Goal: Book appointment/travel/reservation

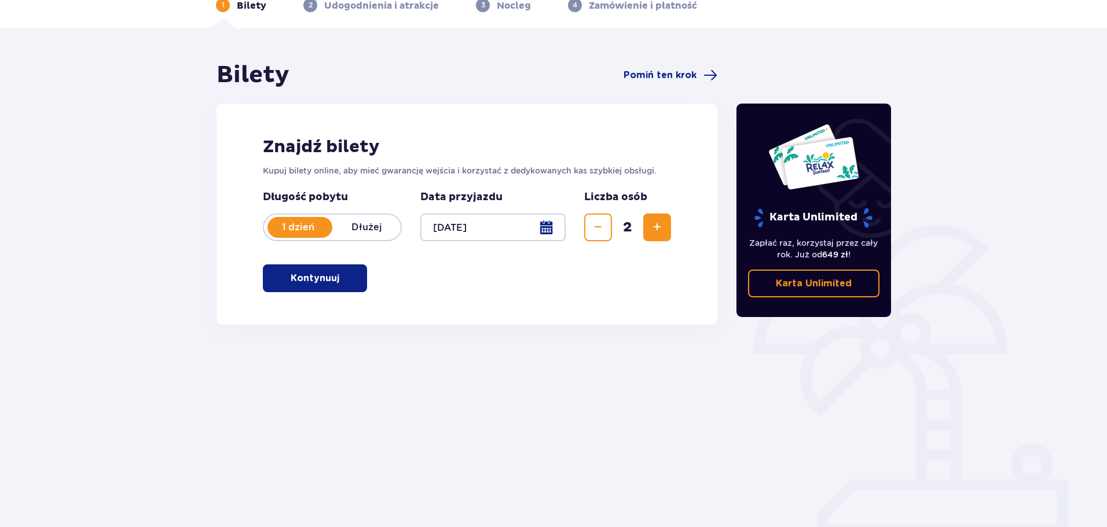
scroll to position [63, 0]
click at [319, 272] on p "Kontynuuj" at bounding box center [315, 277] width 49 height 13
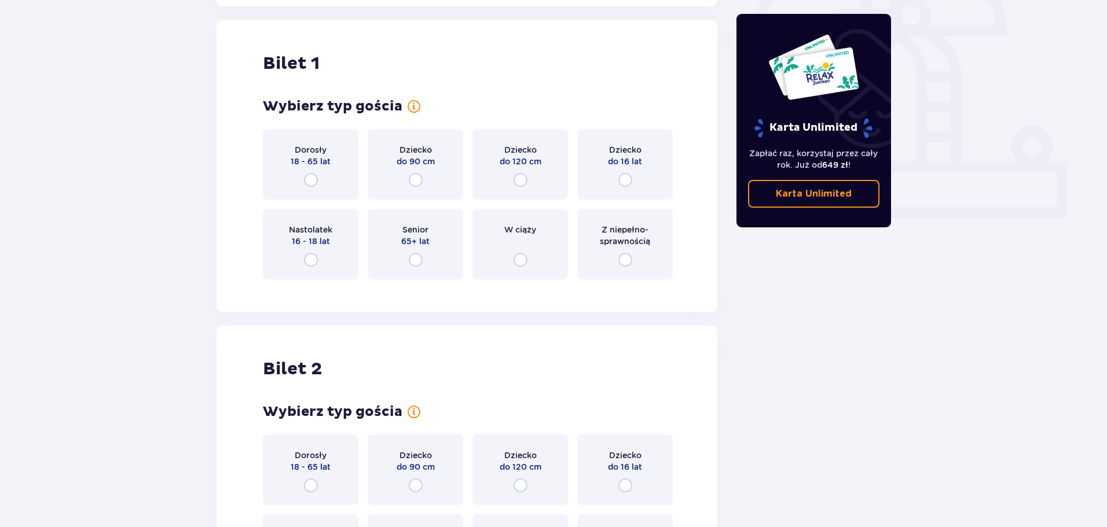
scroll to position [387, 0]
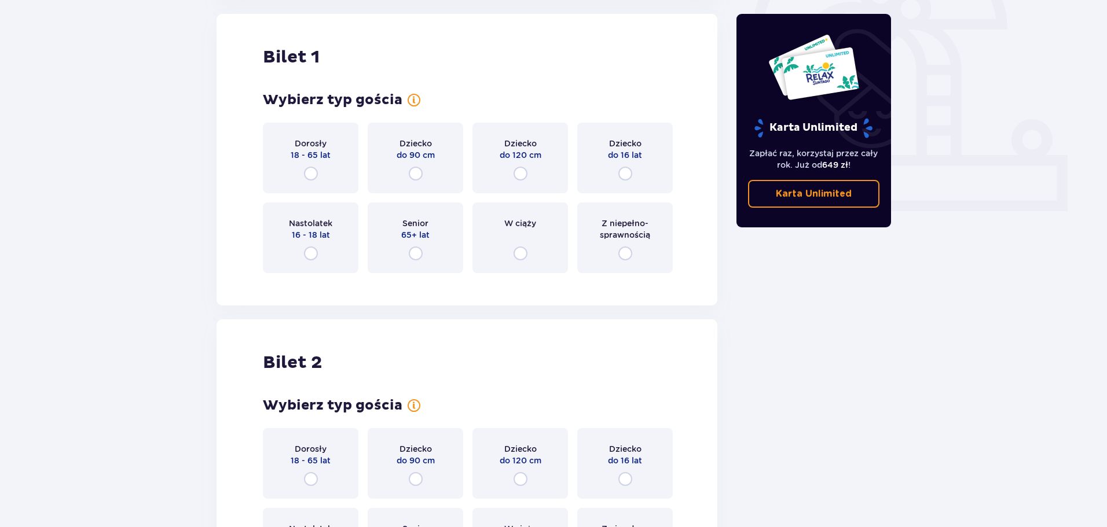
click at [314, 168] on input "radio" at bounding box center [311, 174] width 14 height 14
radio input "true"
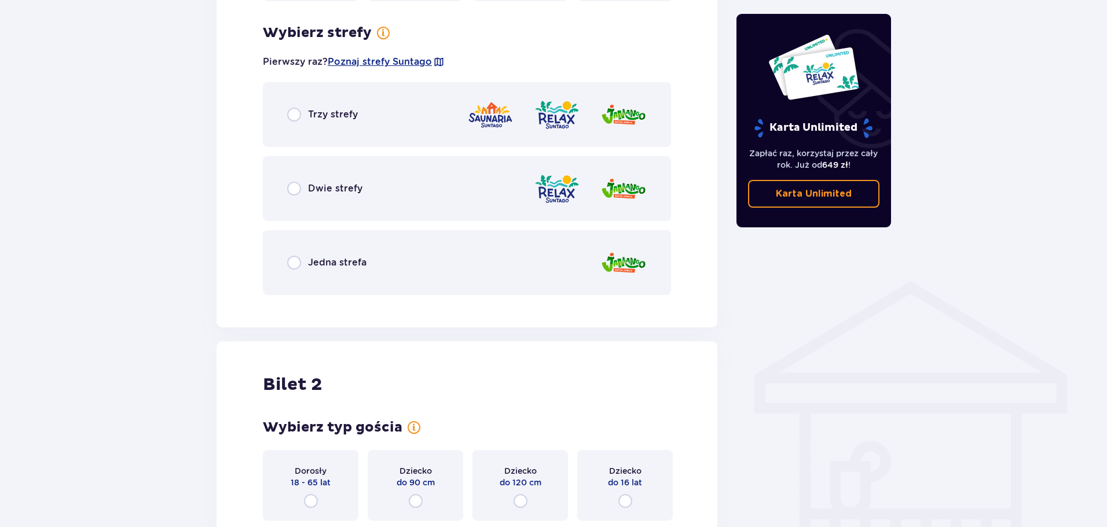
scroll to position [669, 0]
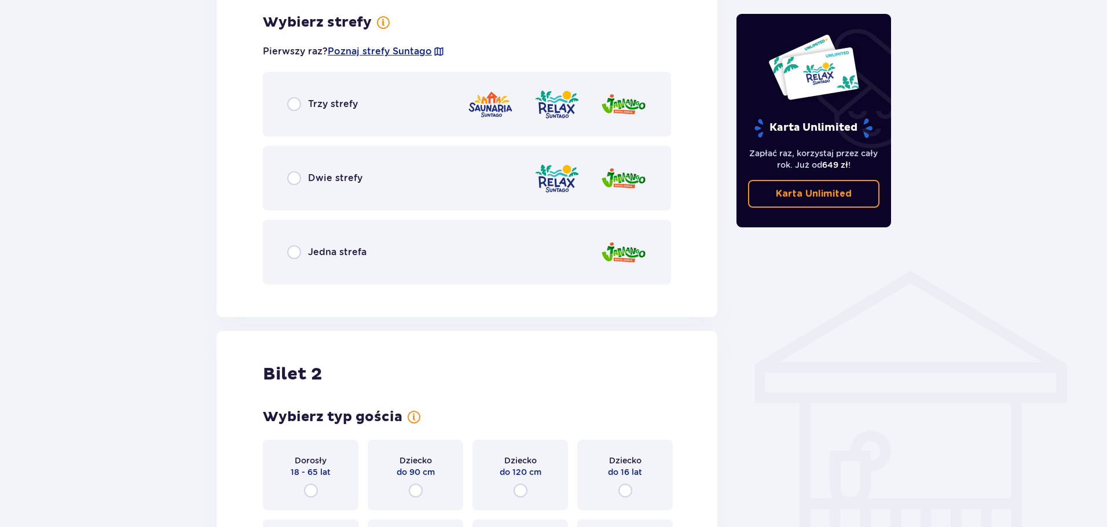
click at [315, 174] on span "Dwie strefy" at bounding box center [335, 178] width 54 height 13
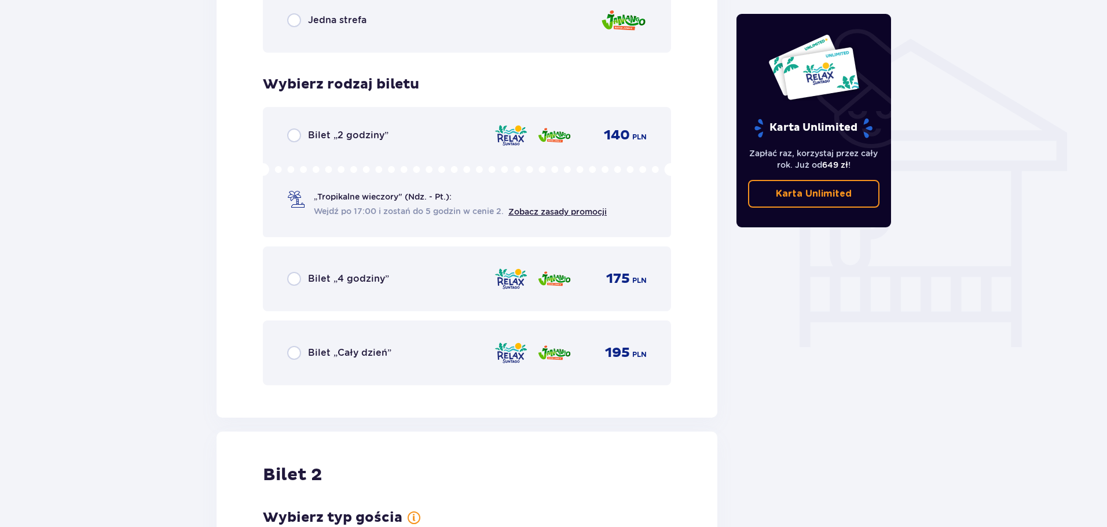
scroll to position [905, 0]
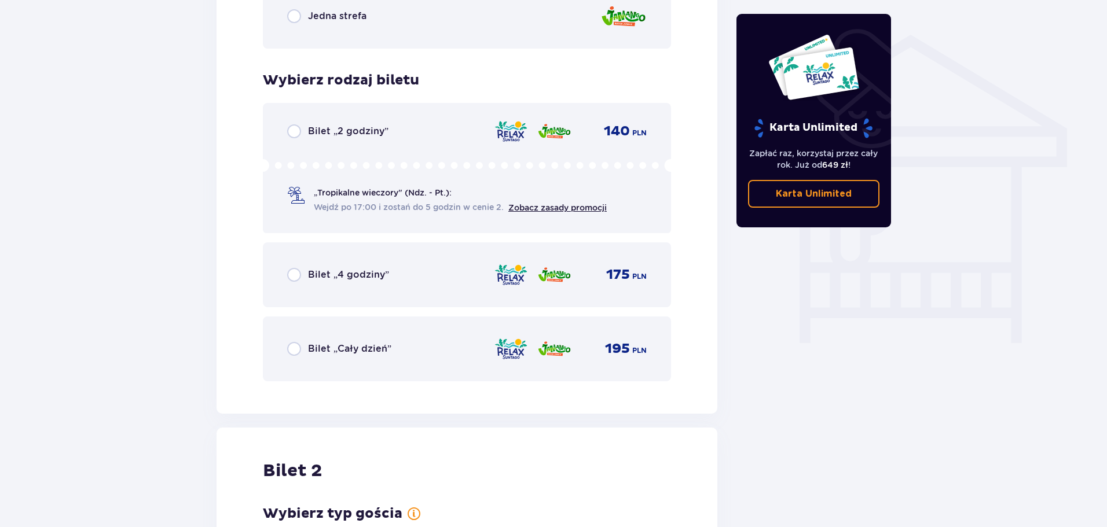
click at [296, 349] on input "radio" at bounding box center [294, 349] width 14 height 14
radio input "true"
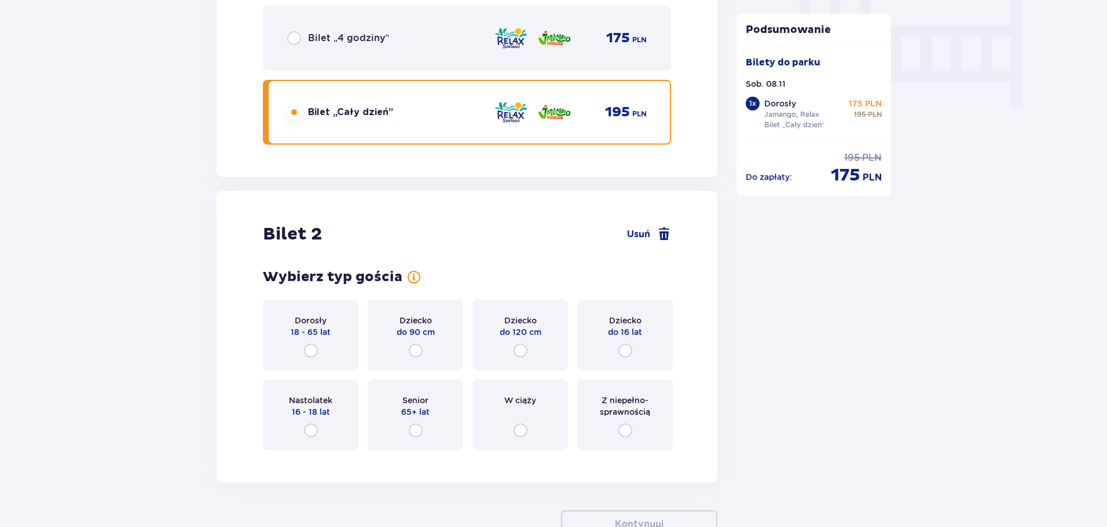
scroll to position [1222, 0]
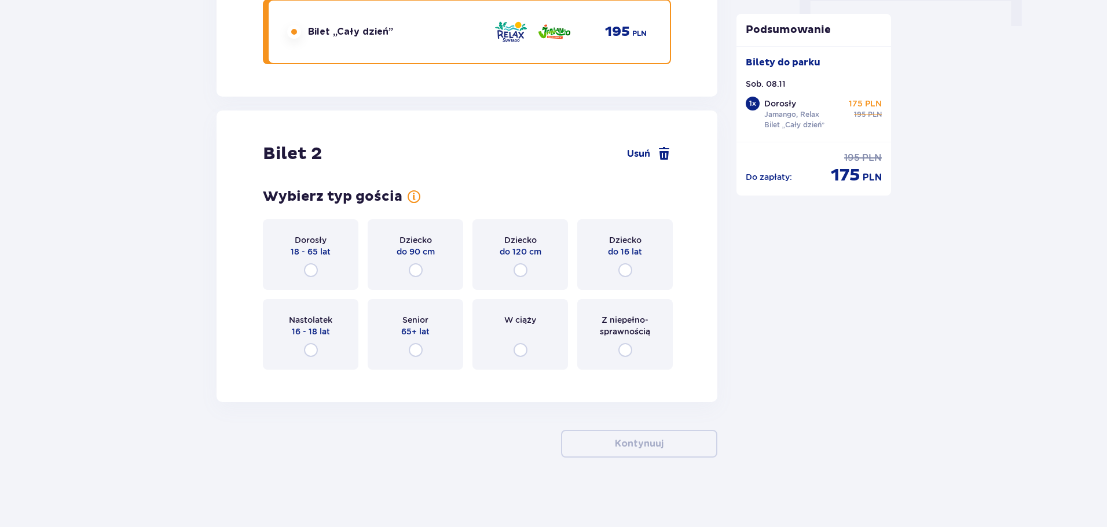
click at [318, 270] on div "Dorosły 18 - 65 lat" at bounding box center [311, 254] width 96 height 71
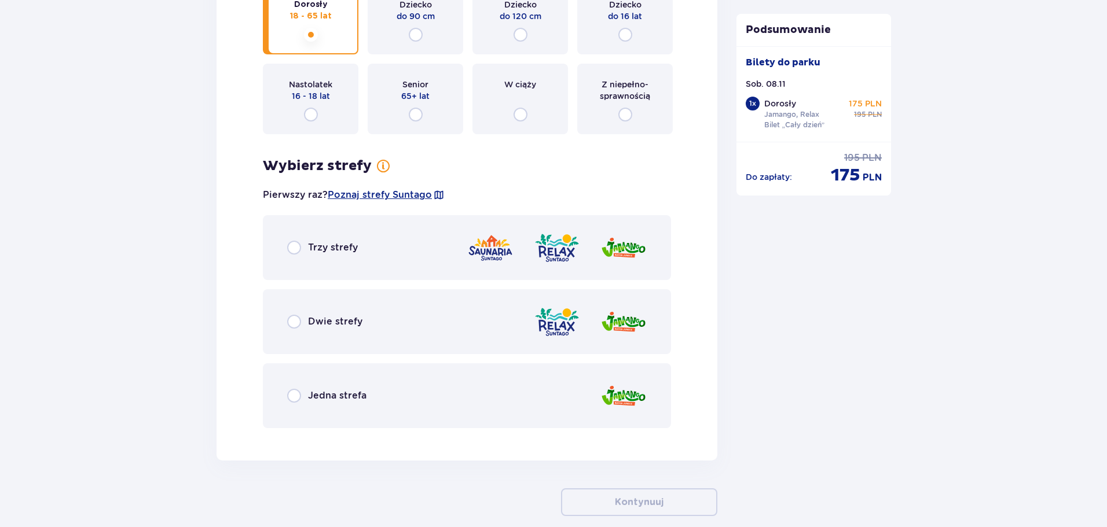
scroll to position [1459, 0]
click at [299, 321] on input "radio" at bounding box center [294, 321] width 14 height 14
radio input "true"
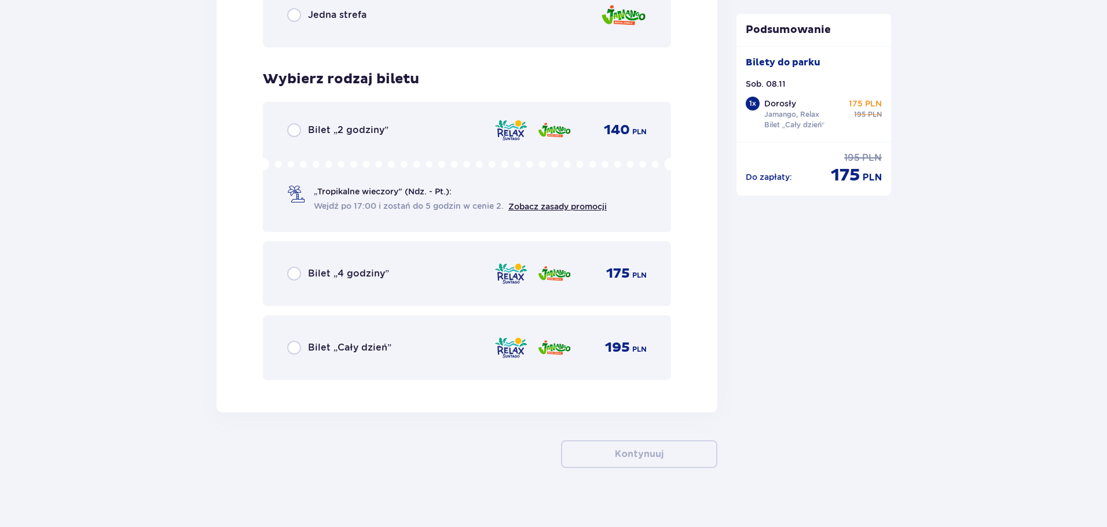
scroll to position [1849, 0]
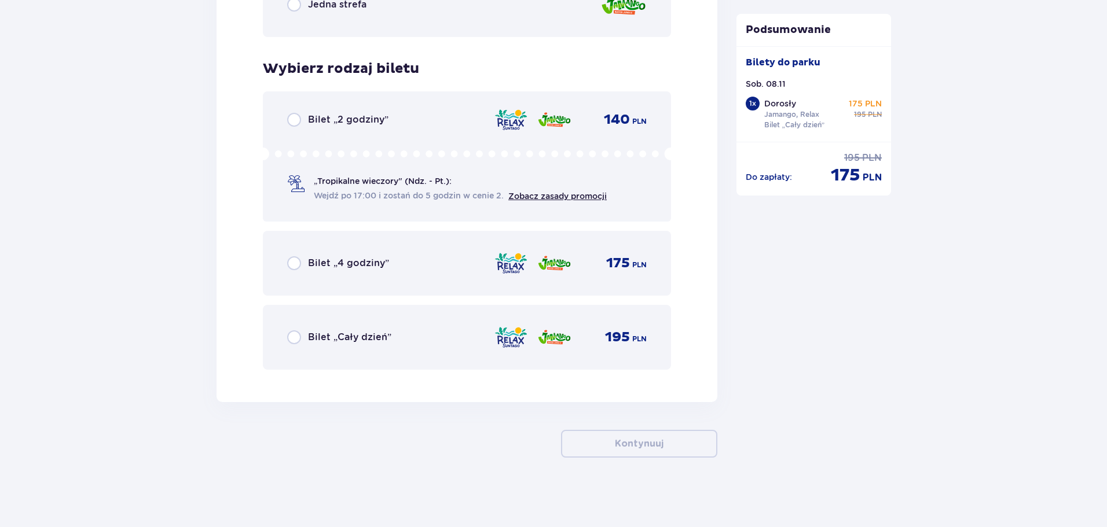
click at [293, 341] on input "radio" at bounding box center [294, 338] width 14 height 14
radio input "true"
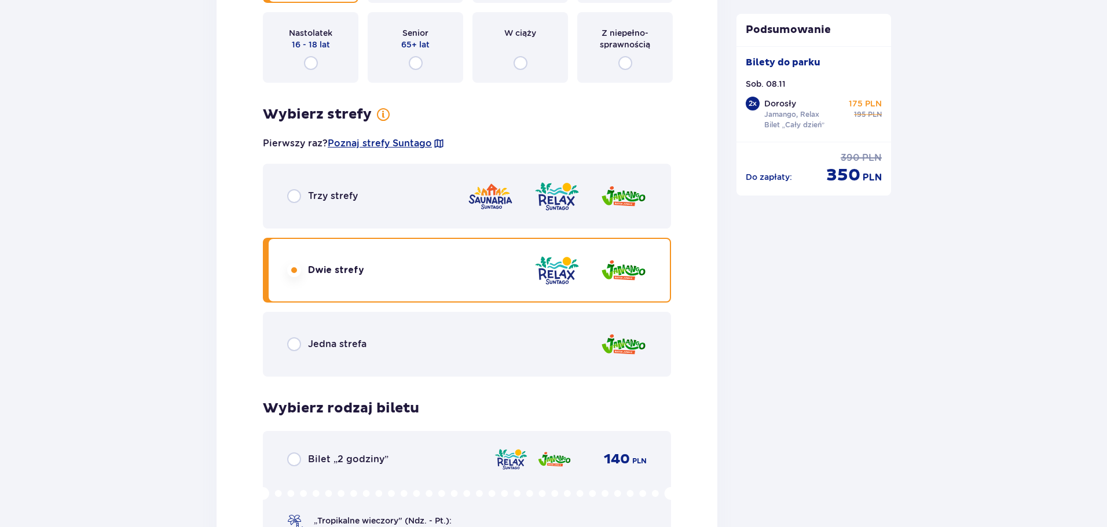
scroll to position [1504, 0]
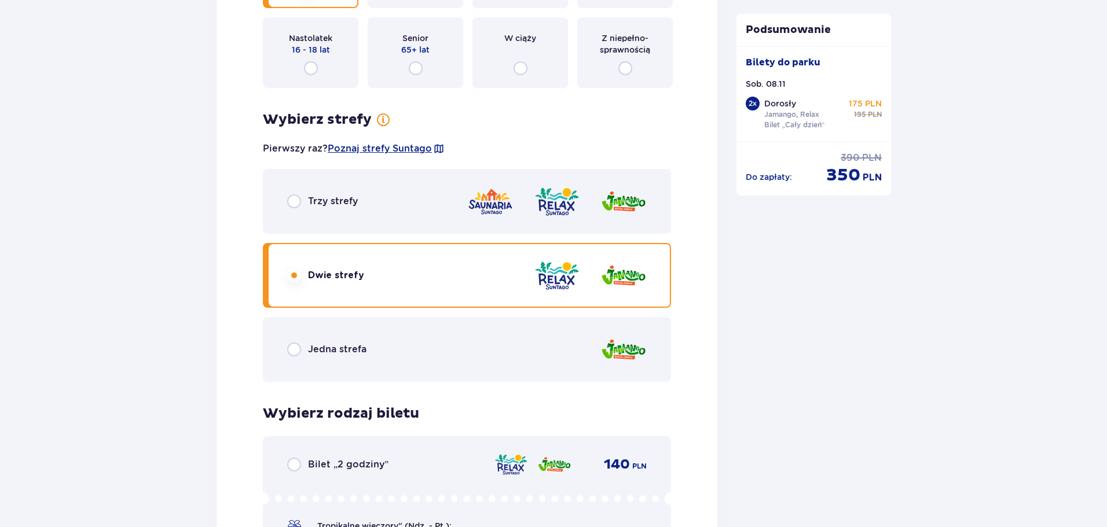
click at [295, 350] on input "radio" at bounding box center [294, 350] width 14 height 14
radio input "true"
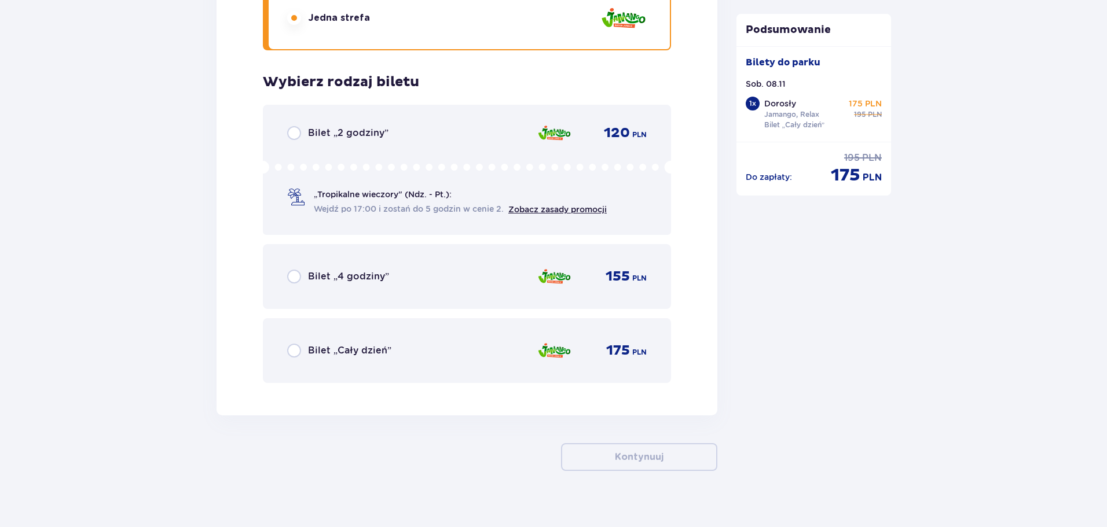
scroll to position [1849, 0]
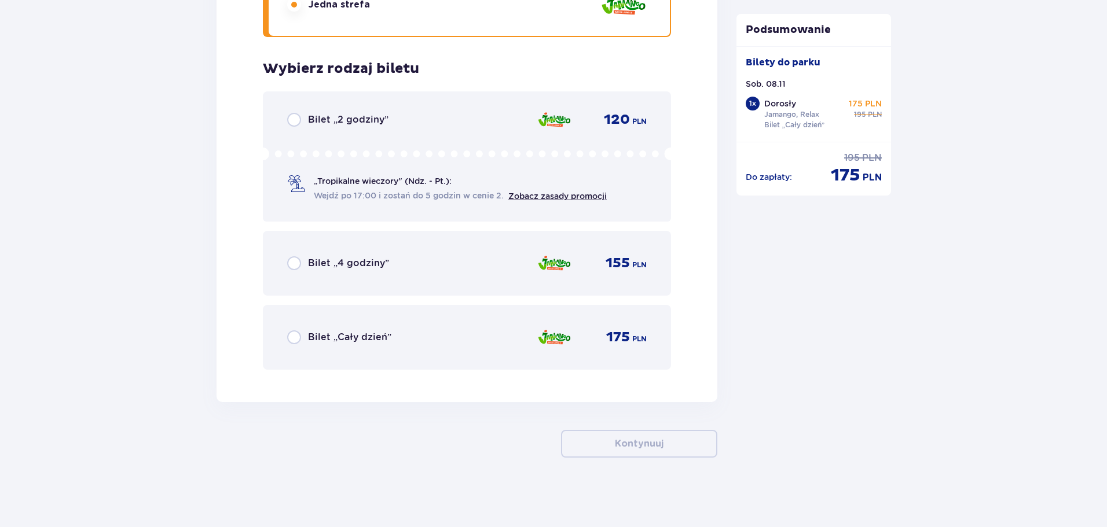
click at [297, 338] on input "radio" at bounding box center [294, 338] width 14 height 14
radio input "true"
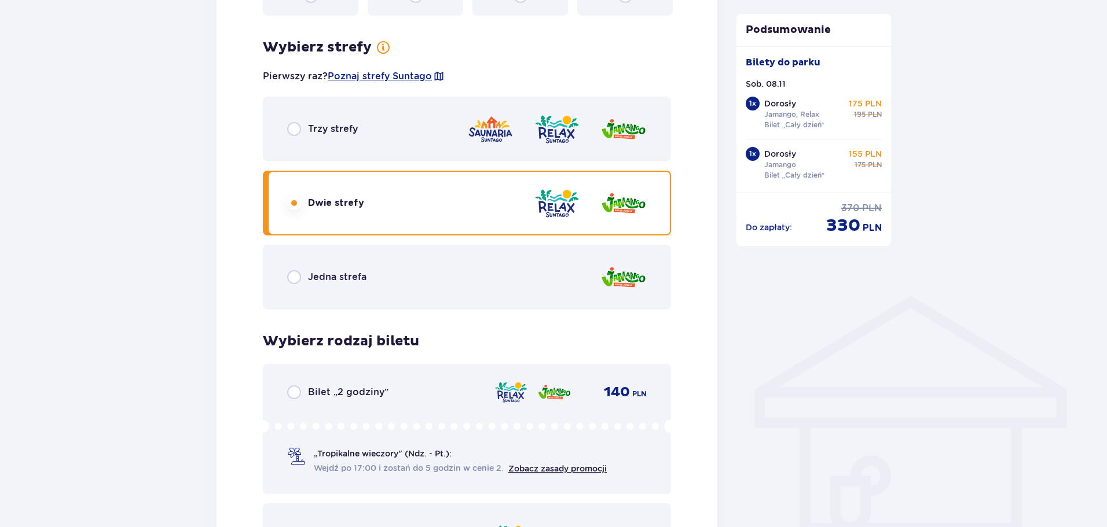
scroll to position [578, 0]
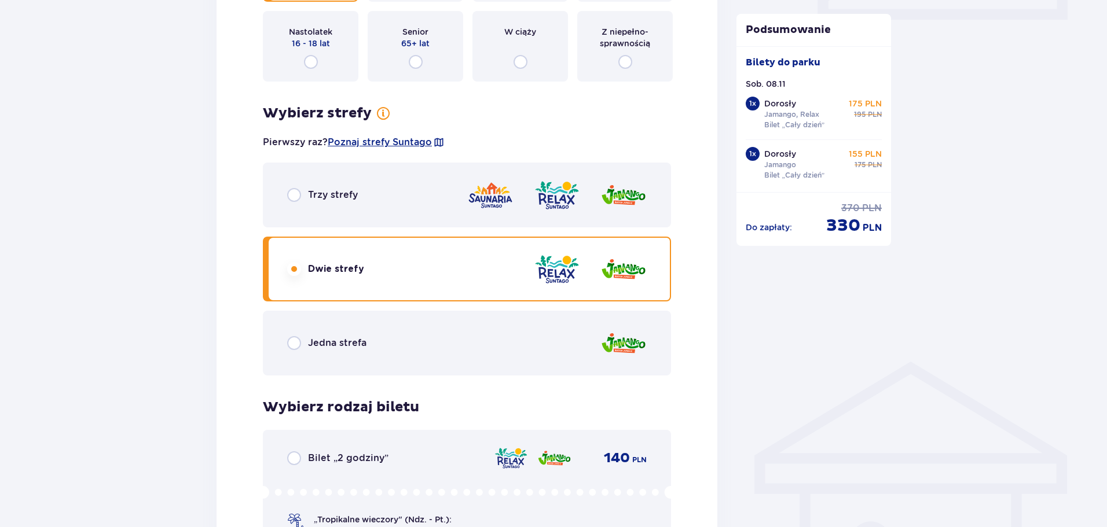
click at [300, 336] on div "Jedna strefa" at bounding box center [467, 343] width 408 height 65
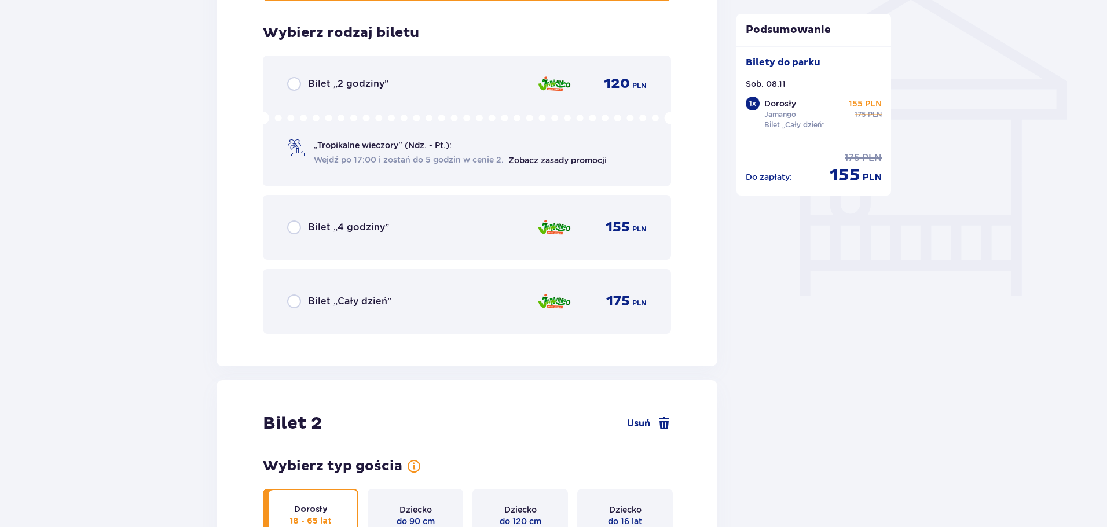
scroll to position [983, 0]
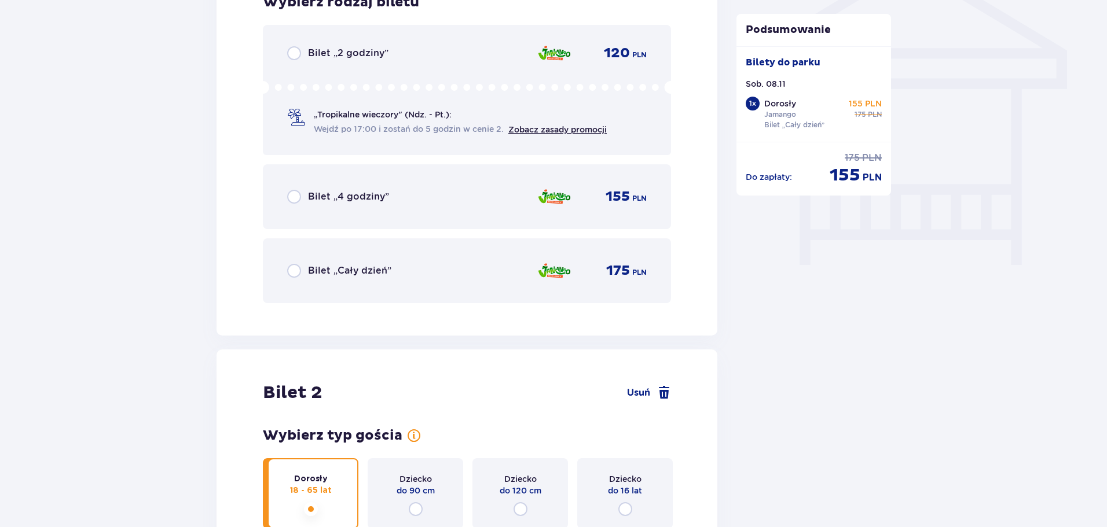
click at [297, 264] on input "radio" at bounding box center [294, 271] width 14 height 14
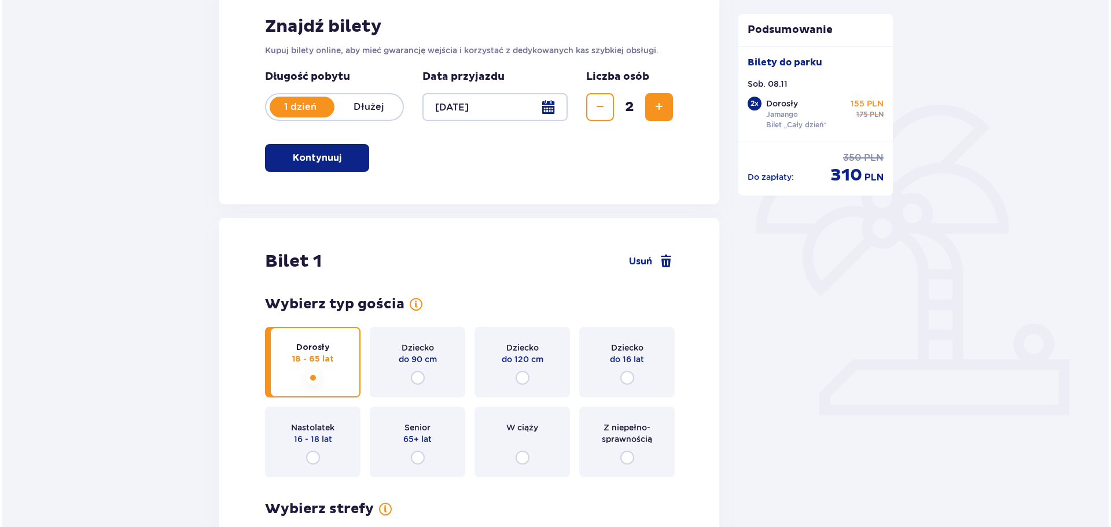
scroll to position [57, 0]
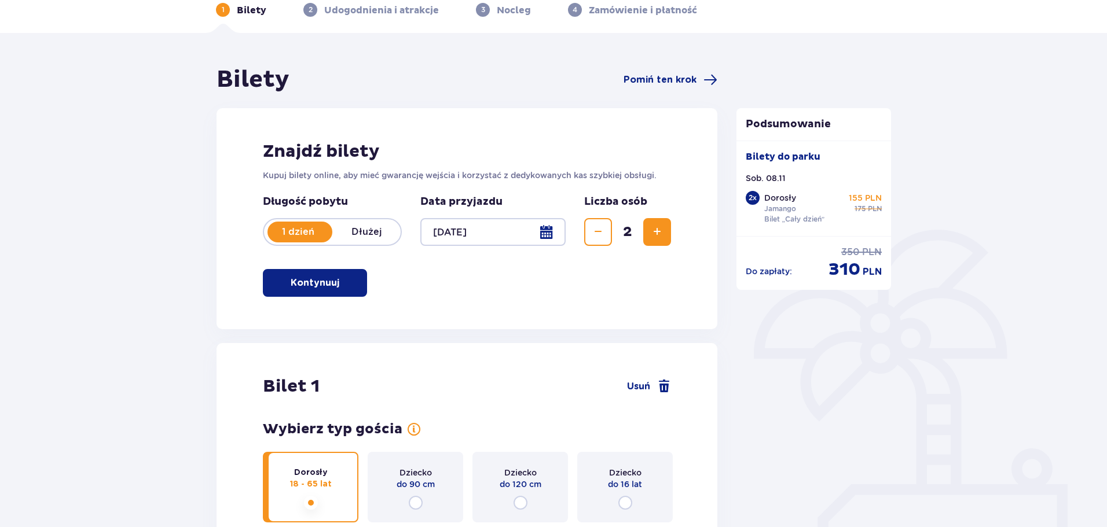
click at [549, 233] on div at bounding box center [492, 232] width 145 height 28
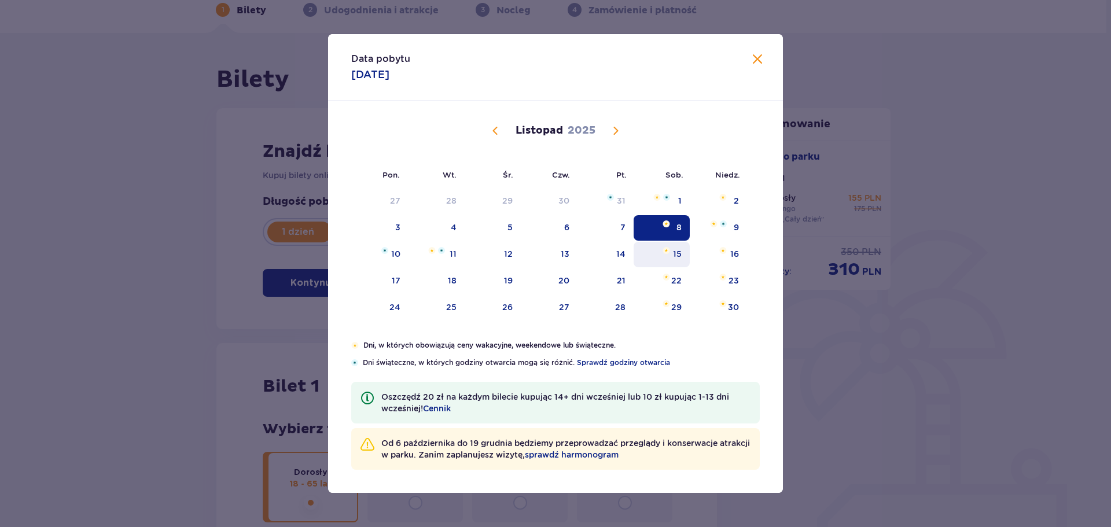
click at [680, 255] on div "15" at bounding box center [677, 254] width 9 height 12
type input "[DATE]"
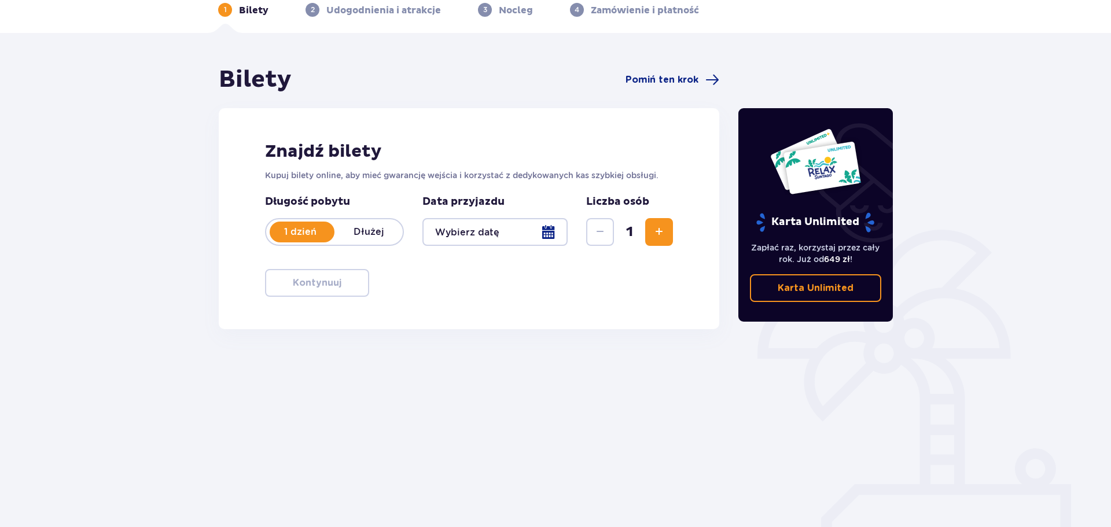
scroll to position [42, 0]
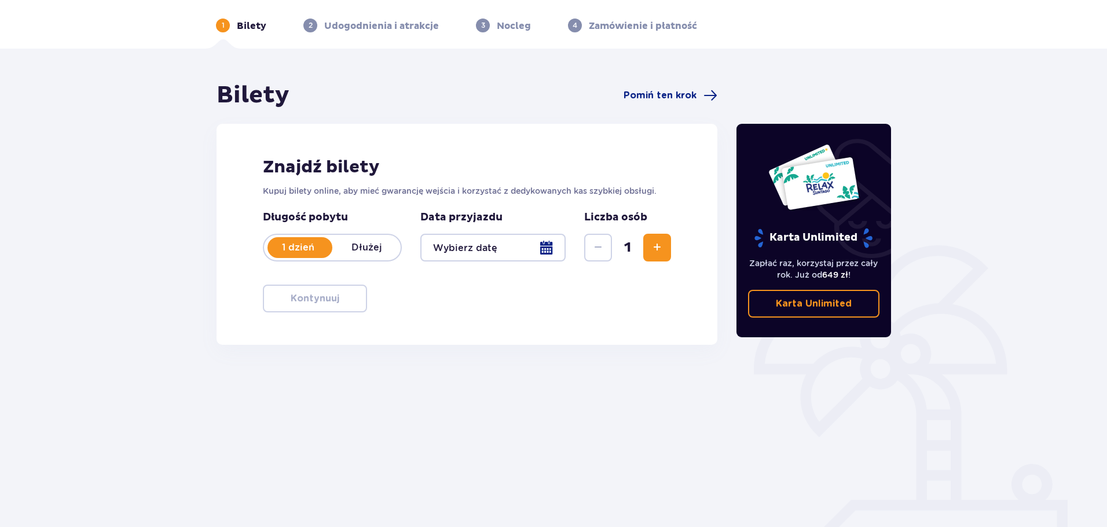
click at [551, 244] on div at bounding box center [492, 248] width 145 height 28
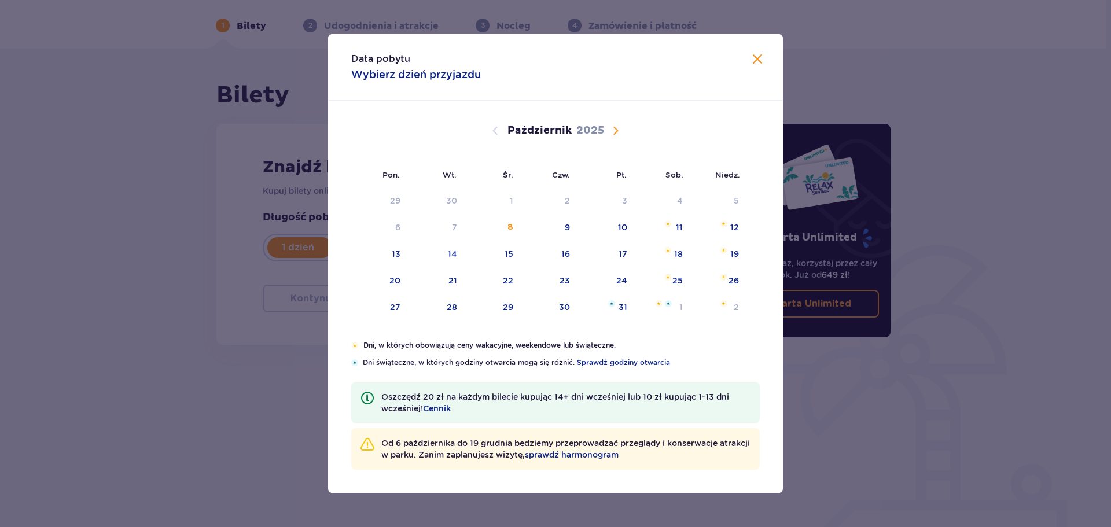
click at [610, 134] on span "Następny miesiąc" at bounding box center [616, 131] width 14 height 14
click at [674, 255] on div "15" at bounding box center [677, 254] width 9 height 12
type input "[DATE]"
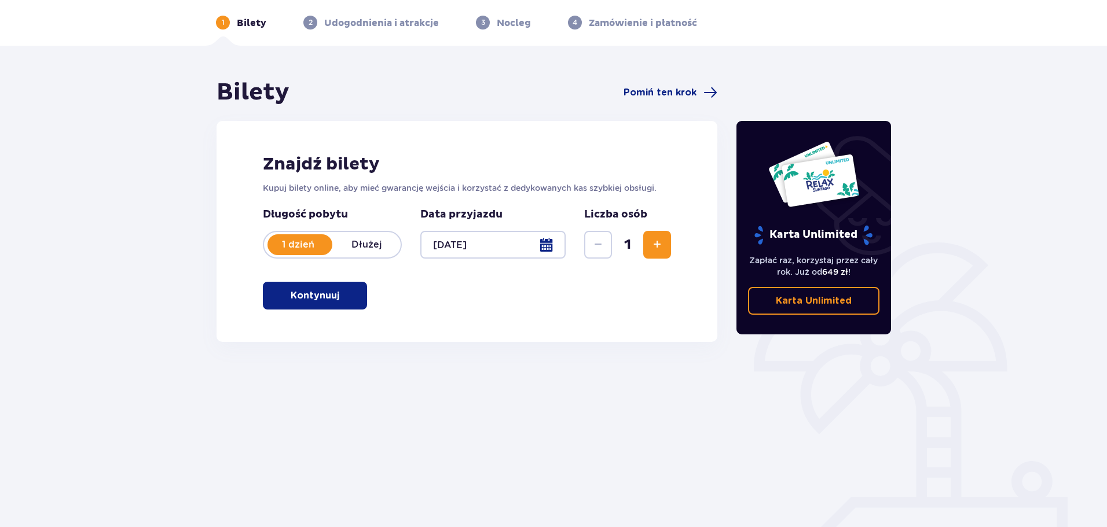
scroll to position [57, 0]
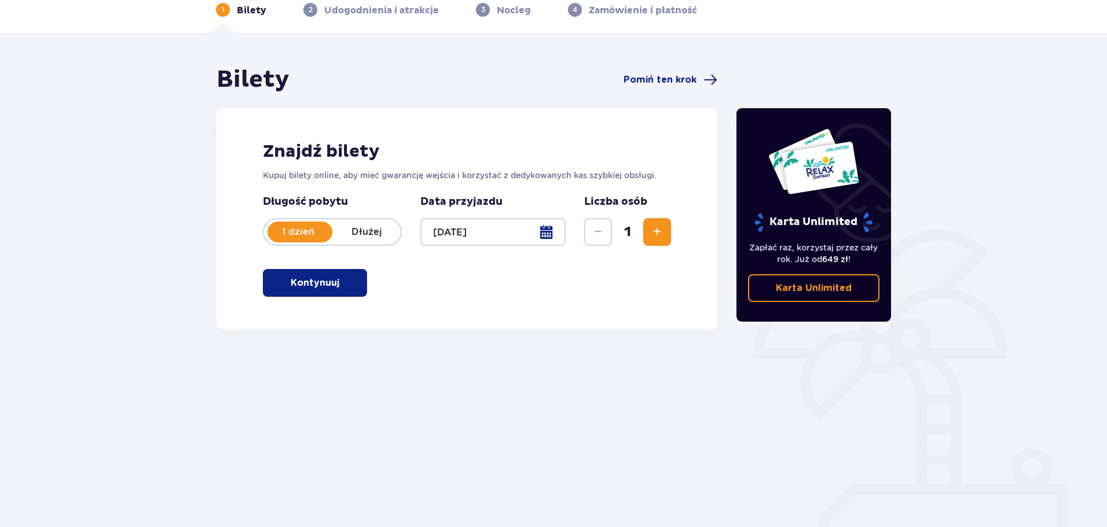
click at [349, 280] on button "Kontynuuj" at bounding box center [315, 283] width 104 height 28
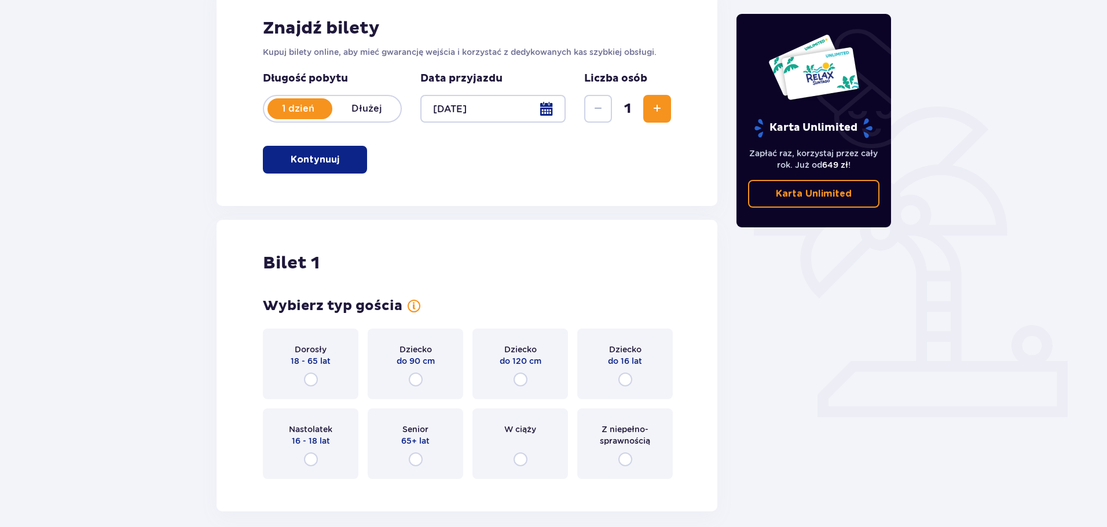
scroll to position [174, 0]
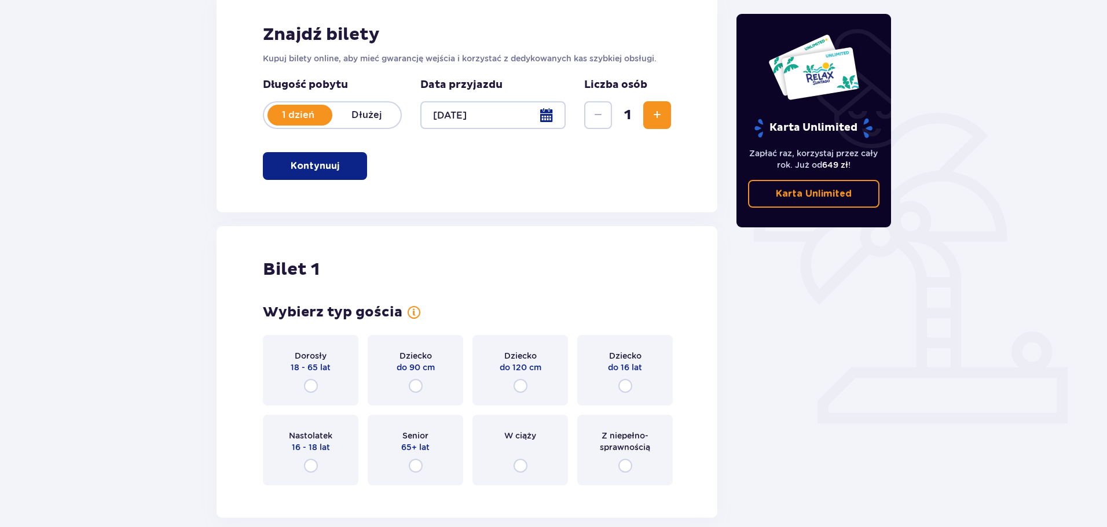
click at [660, 114] on span "Zwiększ" at bounding box center [657, 115] width 14 height 14
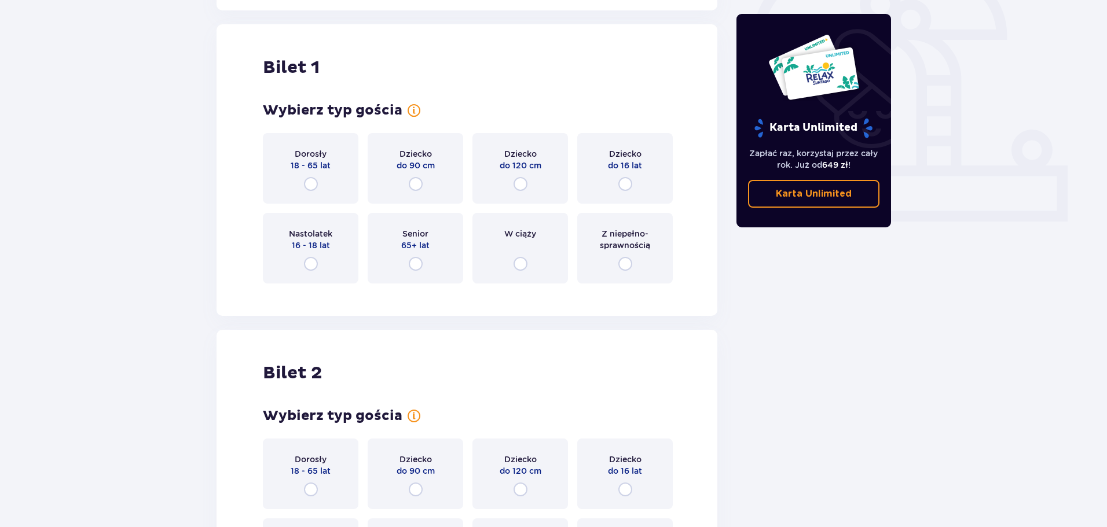
scroll to position [387, 0]
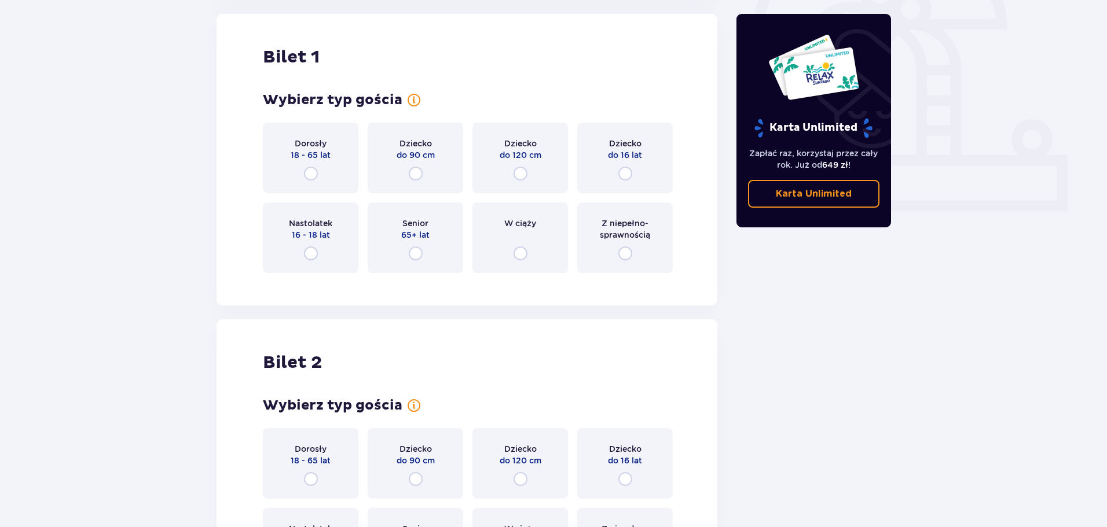
click at [313, 170] on input "radio" at bounding box center [311, 174] width 14 height 14
radio input "true"
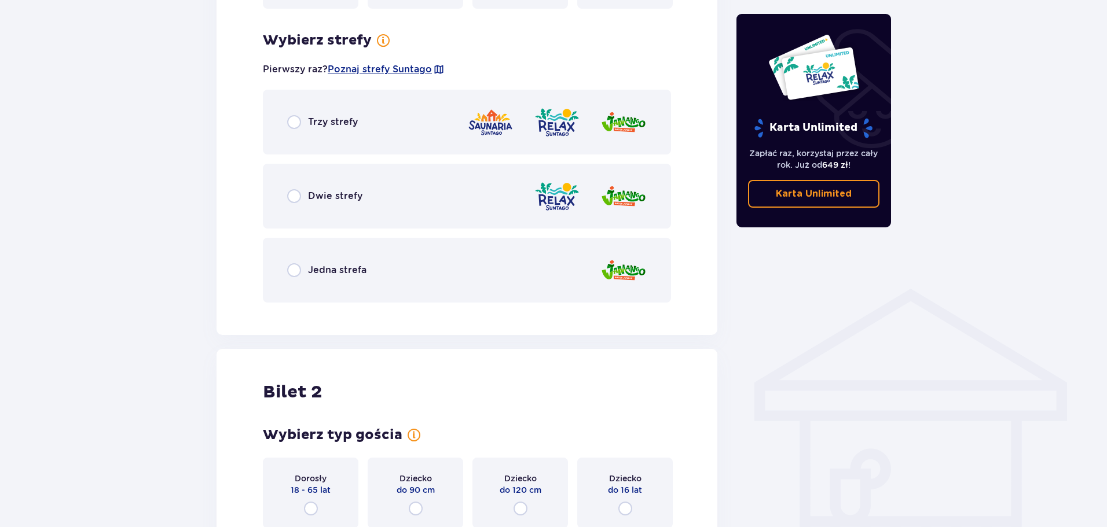
scroll to position [669, 0]
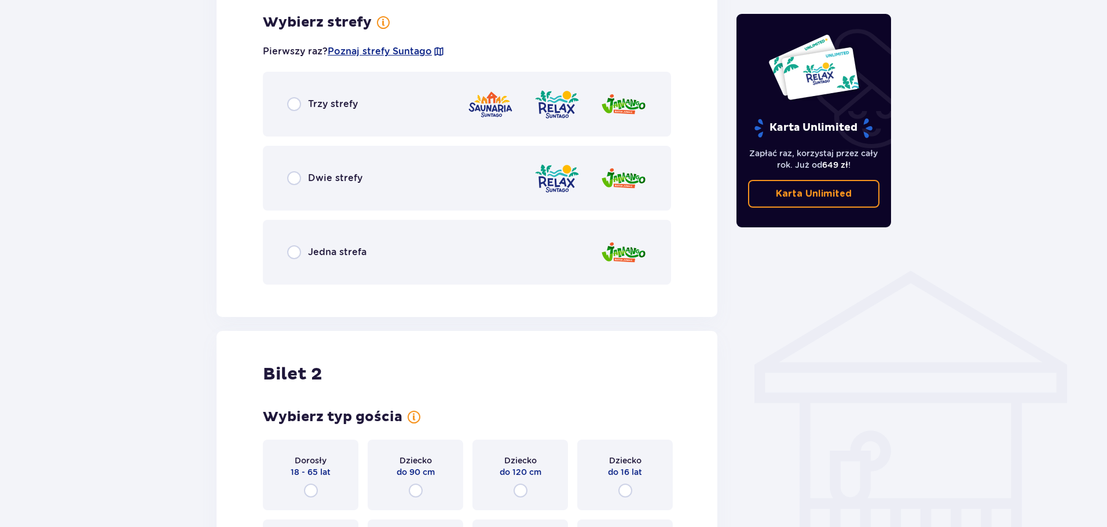
click at [296, 252] on input "radio" at bounding box center [294, 252] width 14 height 14
radio input "true"
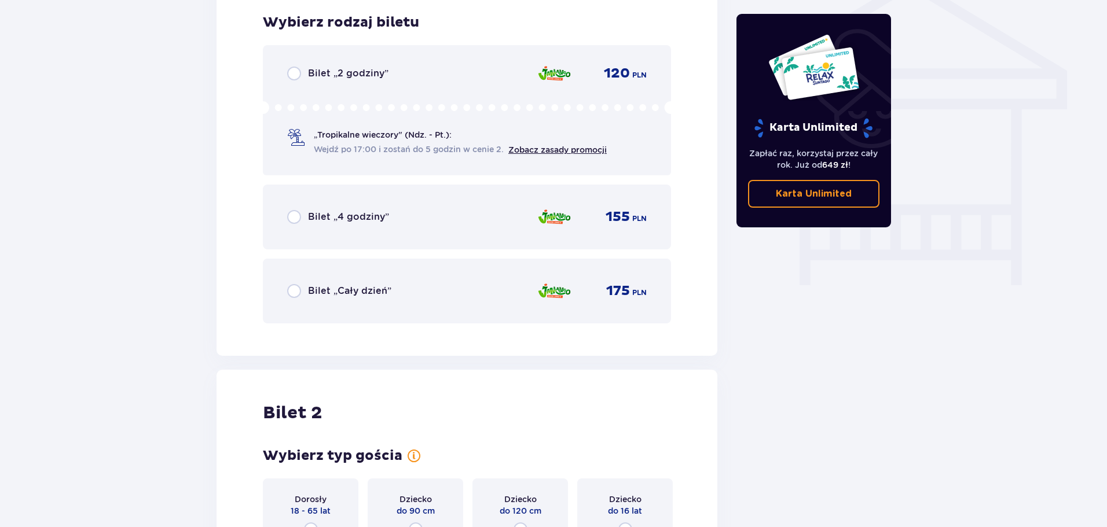
click at [303, 291] on div "Bilet „Cały dzień”" at bounding box center [339, 291] width 104 height 14
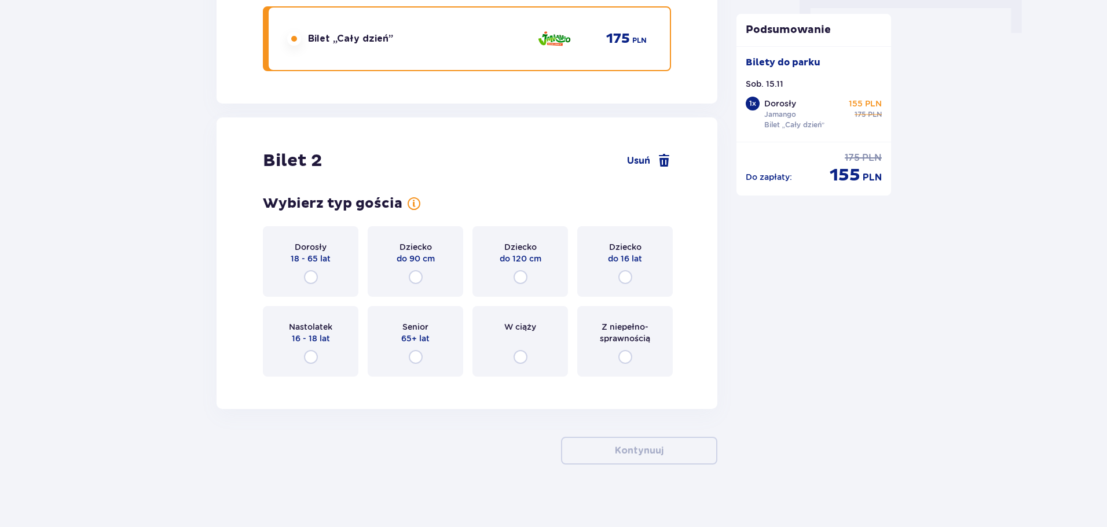
scroll to position [1222, 0]
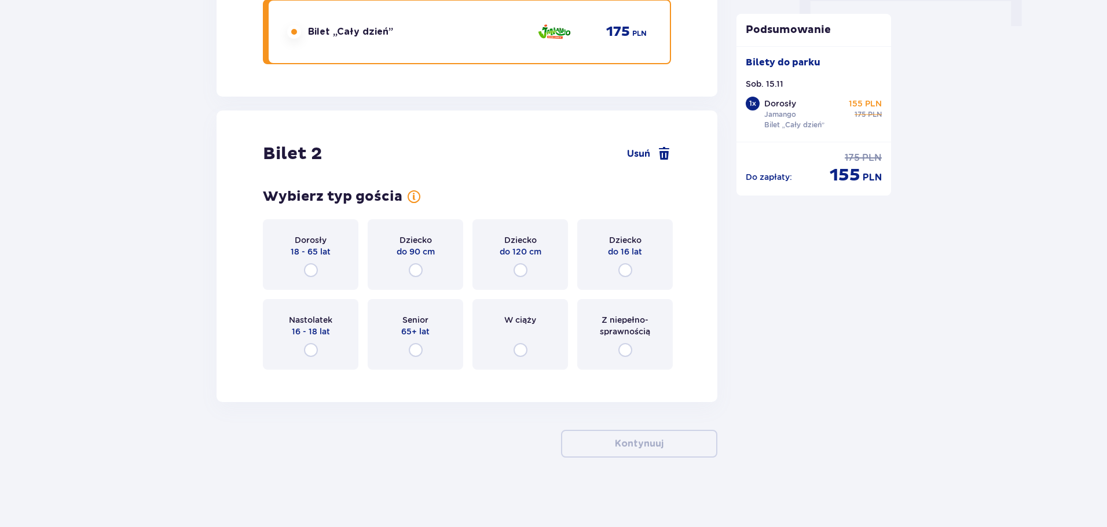
click at [313, 270] on input "radio" at bounding box center [311, 270] width 14 height 14
radio input "true"
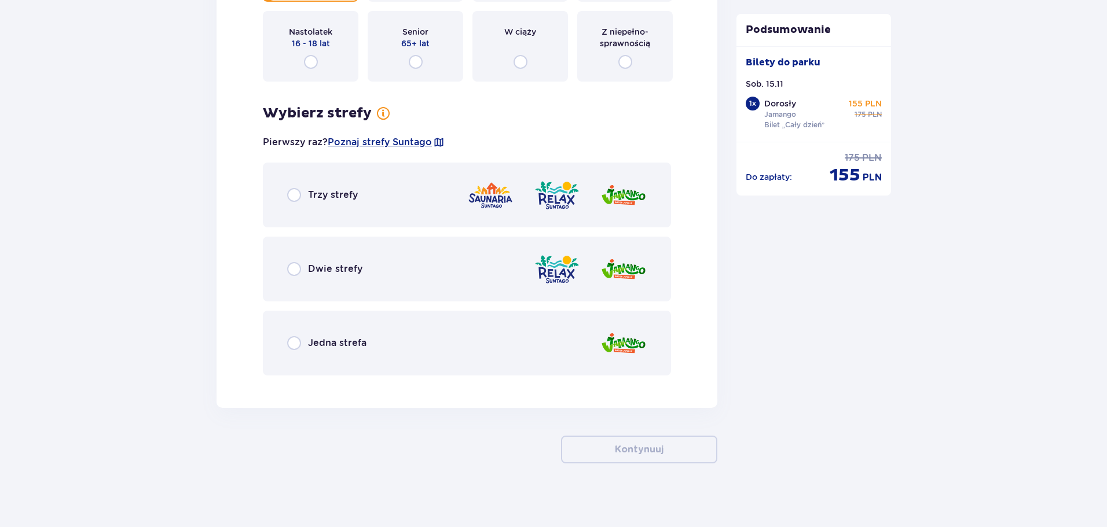
scroll to position [1517, 0]
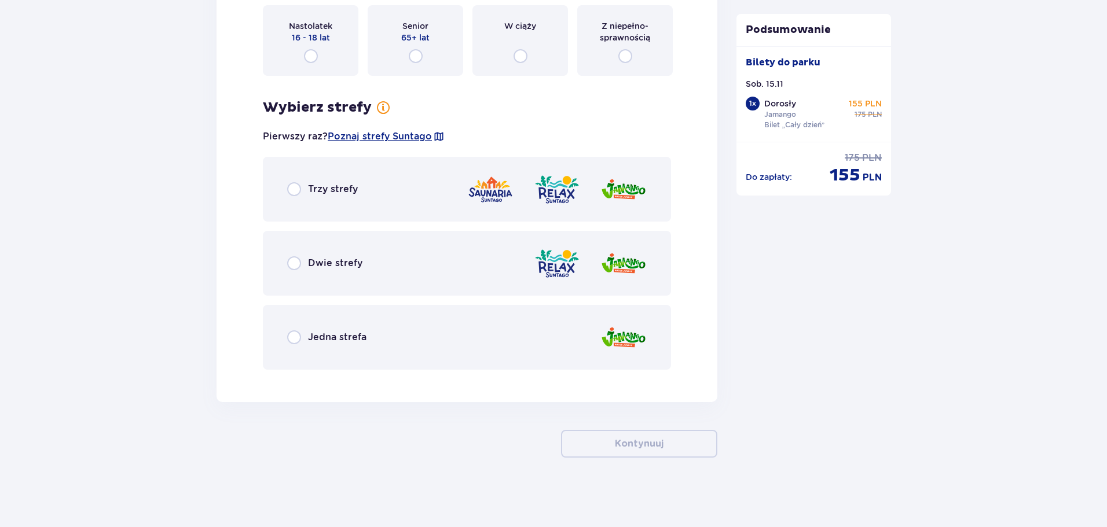
click at [296, 332] on input "radio" at bounding box center [294, 338] width 14 height 14
radio input "true"
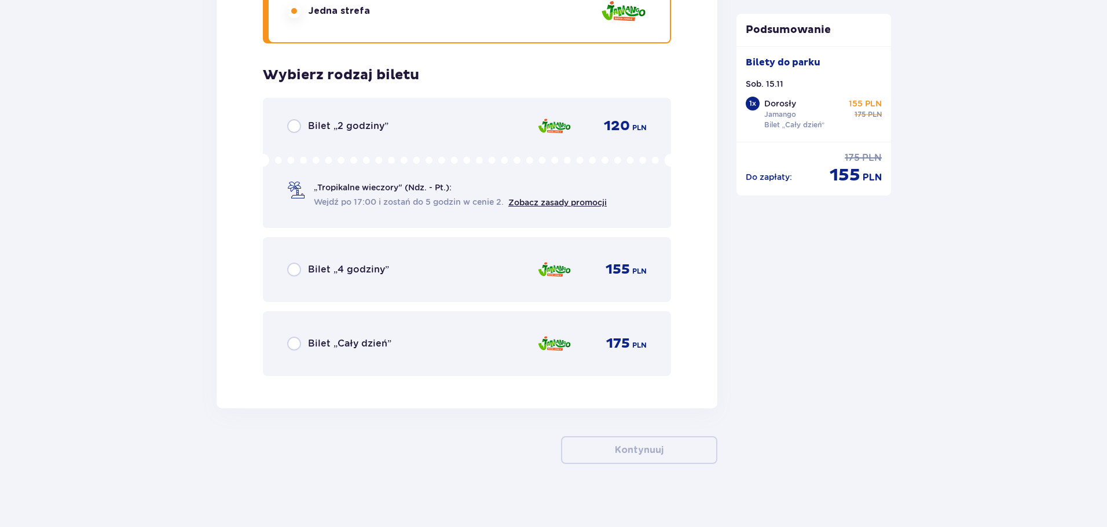
scroll to position [1849, 0]
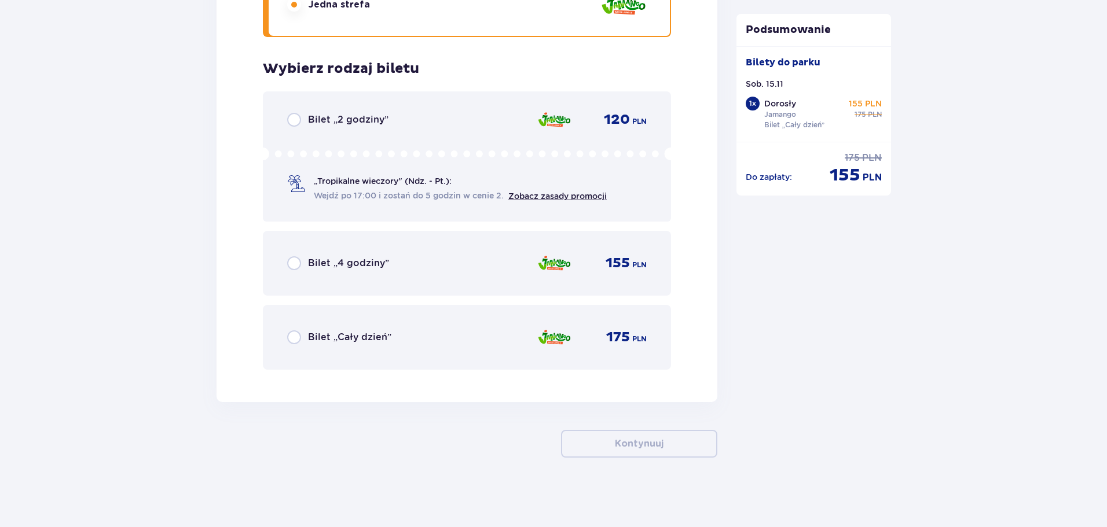
click at [298, 338] on input "radio" at bounding box center [294, 338] width 14 height 14
radio input "true"
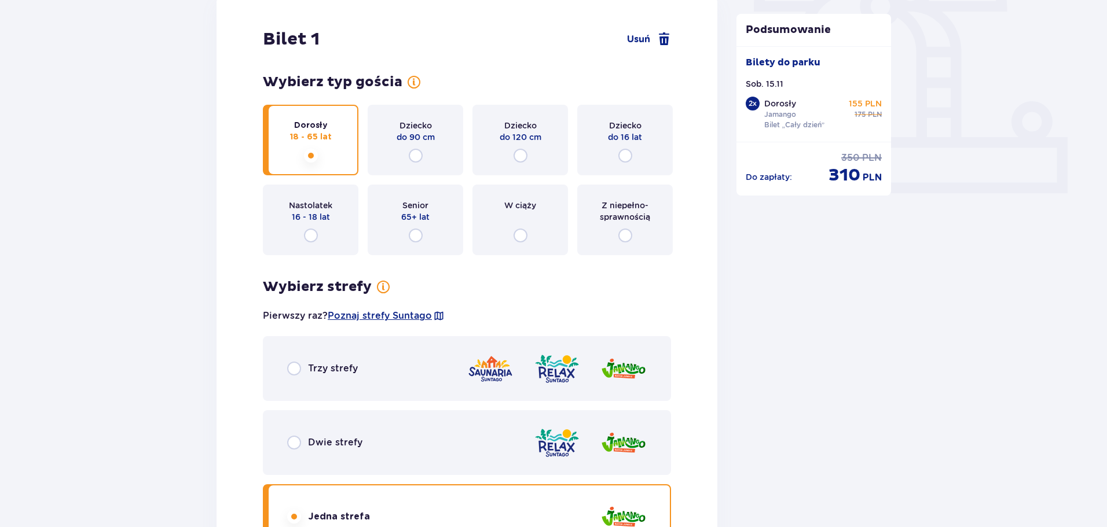
scroll to position [0, 0]
